Goal: Contribute content

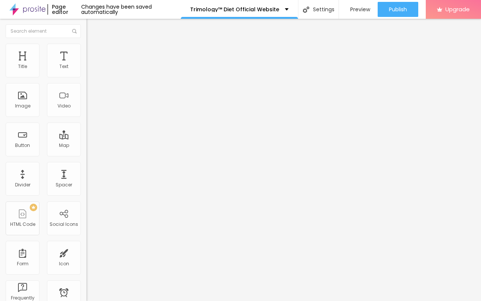
click at [86, 65] on span "Add image" at bounding box center [101, 61] width 31 height 6
click at [92, 27] on div "Edit Image" at bounding box center [111, 27] width 39 height 6
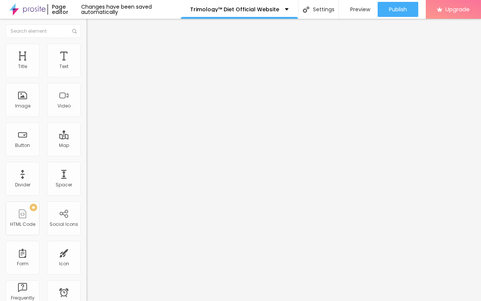
click at [92, 29] on div "Edit Title" at bounding box center [109, 27] width 34 height 6
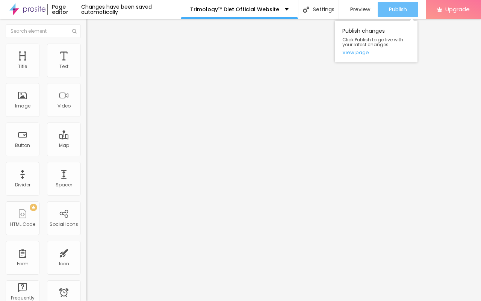
click at [400, 5] on div "Publish" at bounding box center [398, 9] width 18 height 15
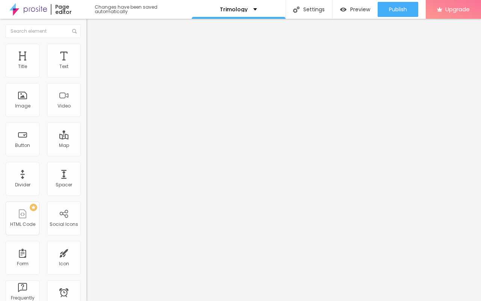
click at [92, 26] on div "Edit Title" at bounding box center [109, 27] width 34 height 6
click at [92, 27] on div "Edit Text" at bounding box center [109, 27] width 34 height 6
click at [86, 65] on span "Add image" at bounding box center [101, 61] width 31 height 6
drag, startPoint x: 66, startPoint y: 107, endPoint x: 237, endPoint y: 218, distance: 203.5
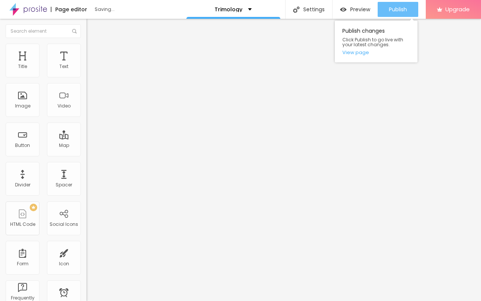
click at [389, 13] on div "Publish" at bounding box center [398, 9] width 18 height 15
